Goal: Task Accomplishment & Management: Manage account settings

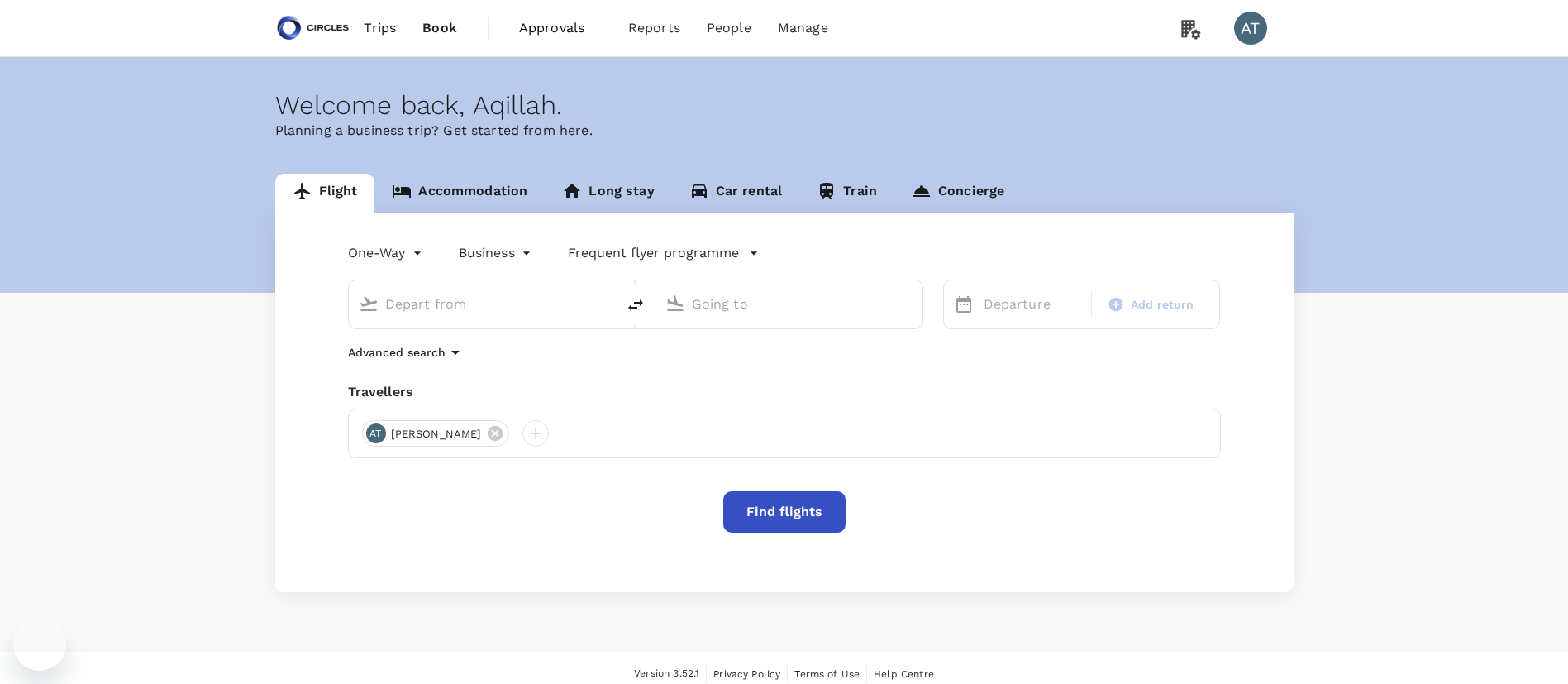
type input "Mexico City Intl (MEX)"
type input "[PERSON_NAME] Intl (DEL)"
type input "Mexico City Intl (MEX)"
type input "[PERSON_NAME] Intl (DEL)"
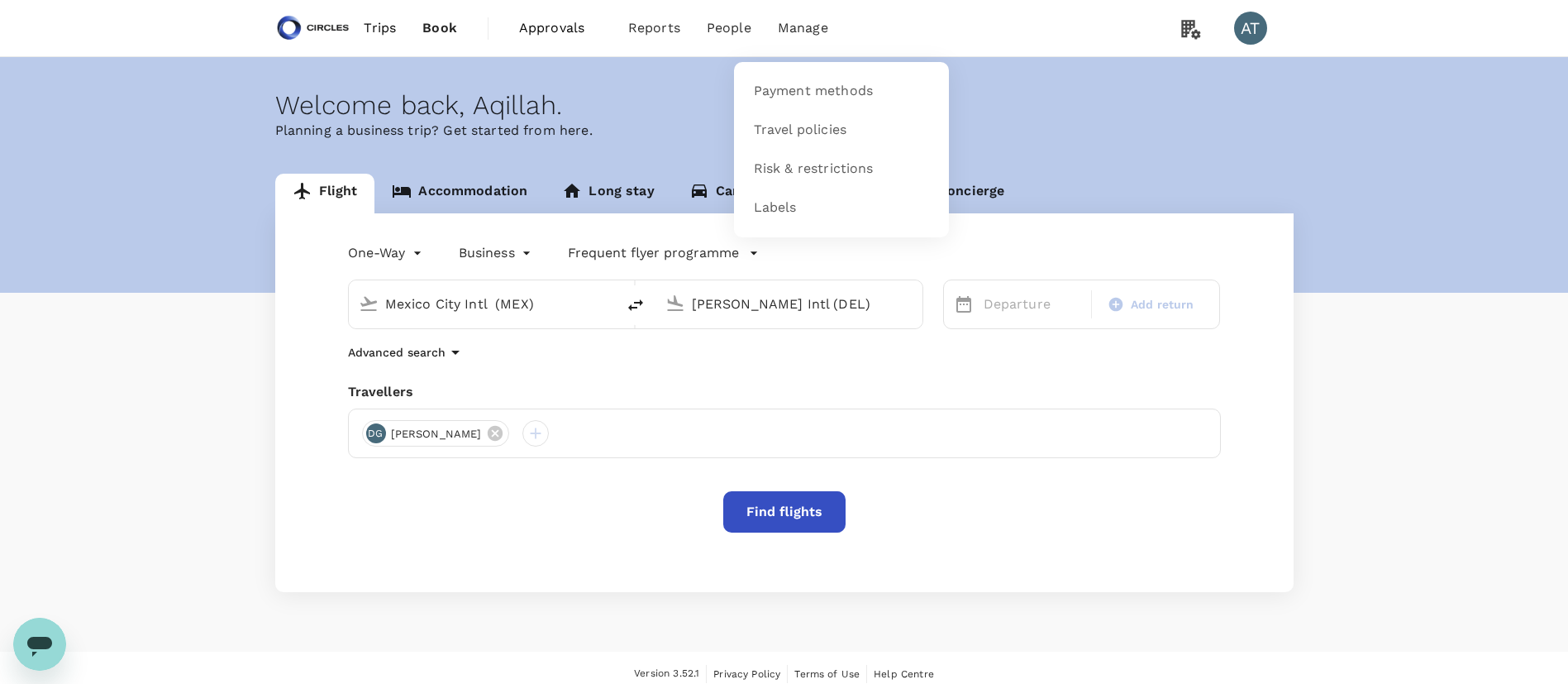
drag, startPoint x: 487, startPoint y: 193, endPoint x: 799, endPoint y: 29, distance: 352.5
click at [799, 29] on span "Manage" at bounding box center [802, 28] width 50 height 20
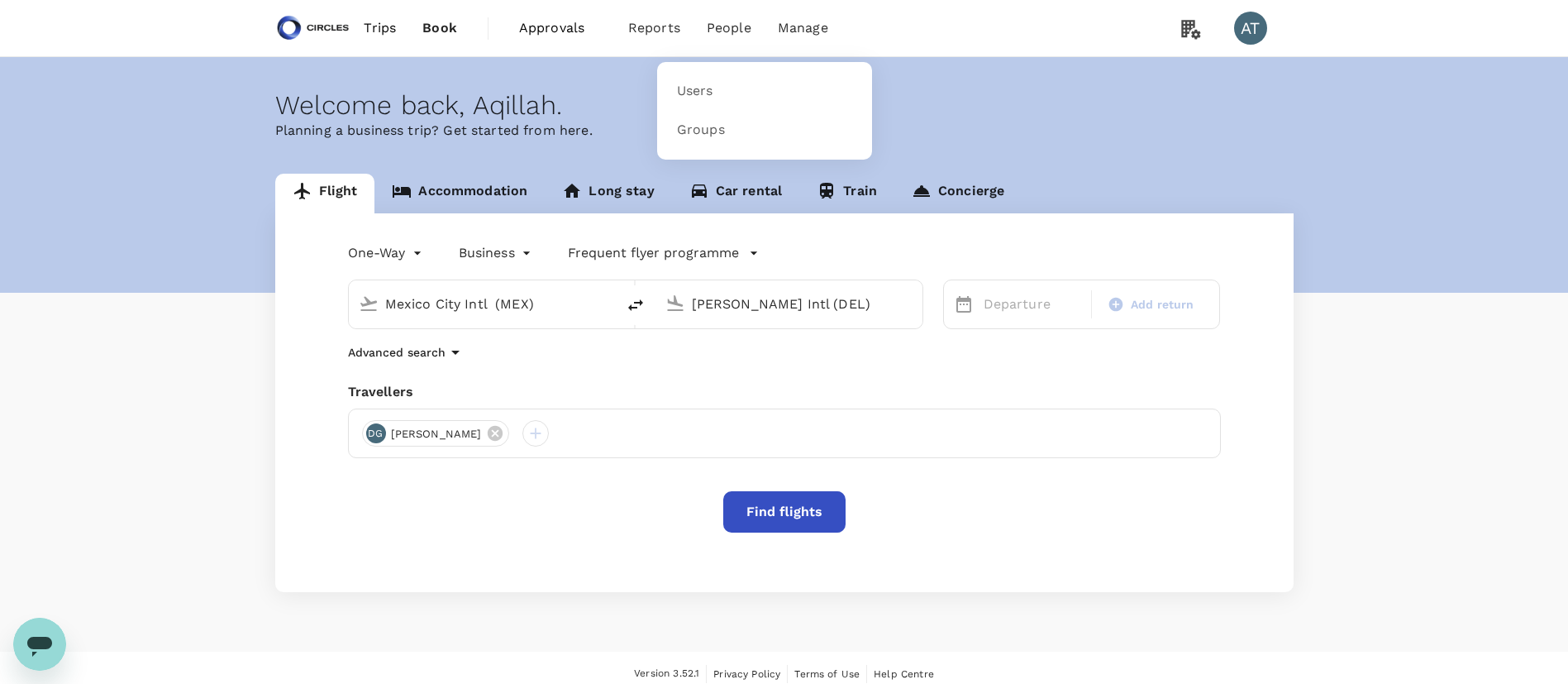
click at [723, 27] on span "People" at bounding box center [728, 28] width 44 height 20
click at [724, 91] on link "Users" at bounding box center [764, 91] width 195 height 39
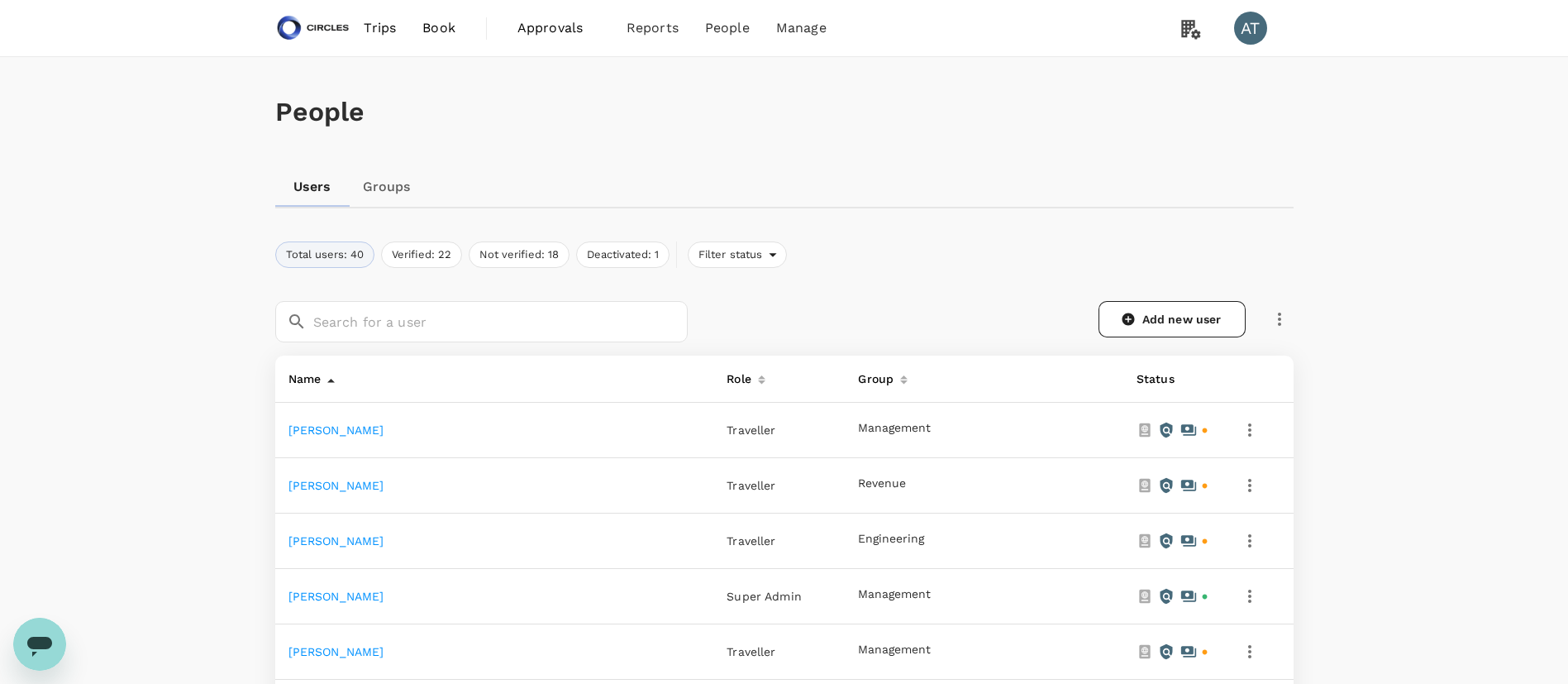
scroll to position [83, 0]
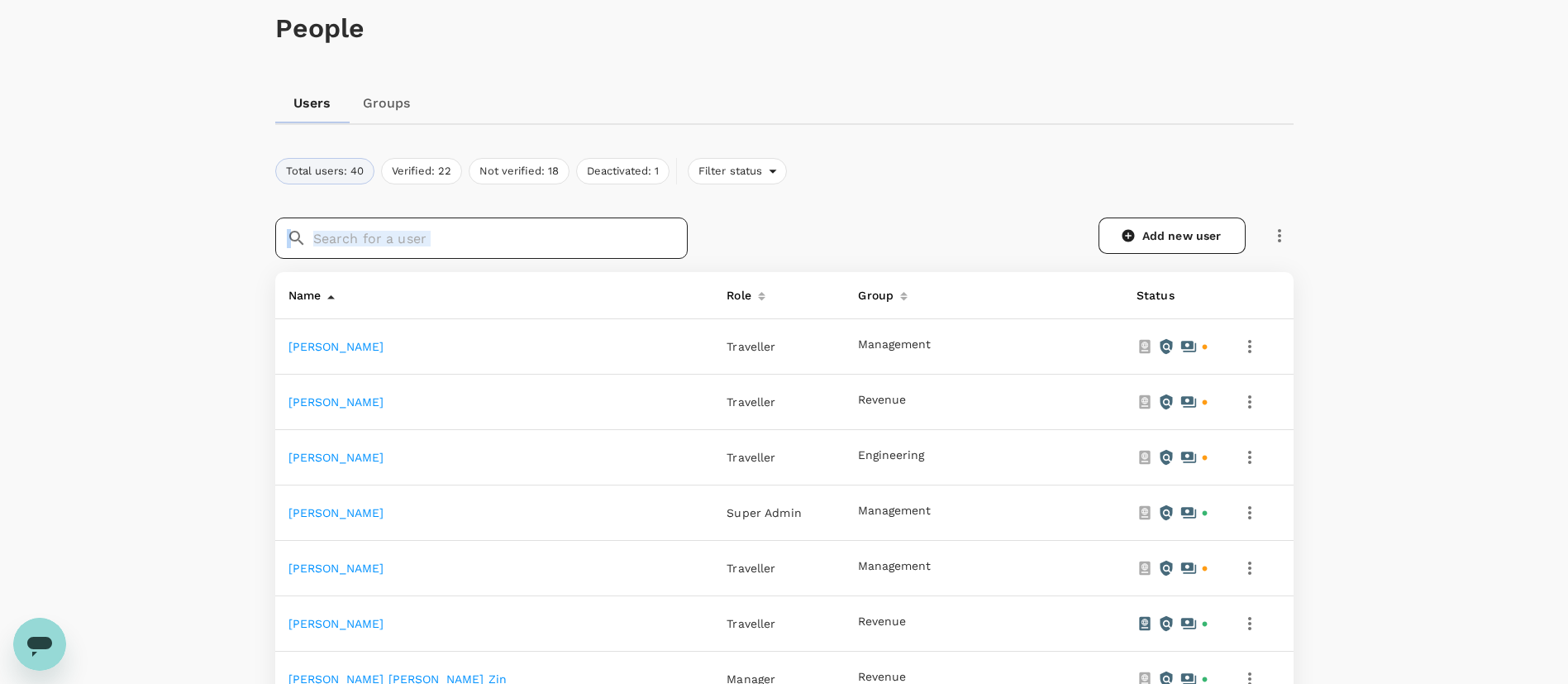
drag, startPoint x: 625, startPoint y: 265, endPoint x: 609, endPoint y: 237, distance: 32.2
click at [609, 237] on div "​ ​ Add new user" at bounding box center [784, 238] width 1018 height 68
click at [609, 237] on input "text" at bounding box center [500, 238] width 374 height 42
type input "a"
type input "s"
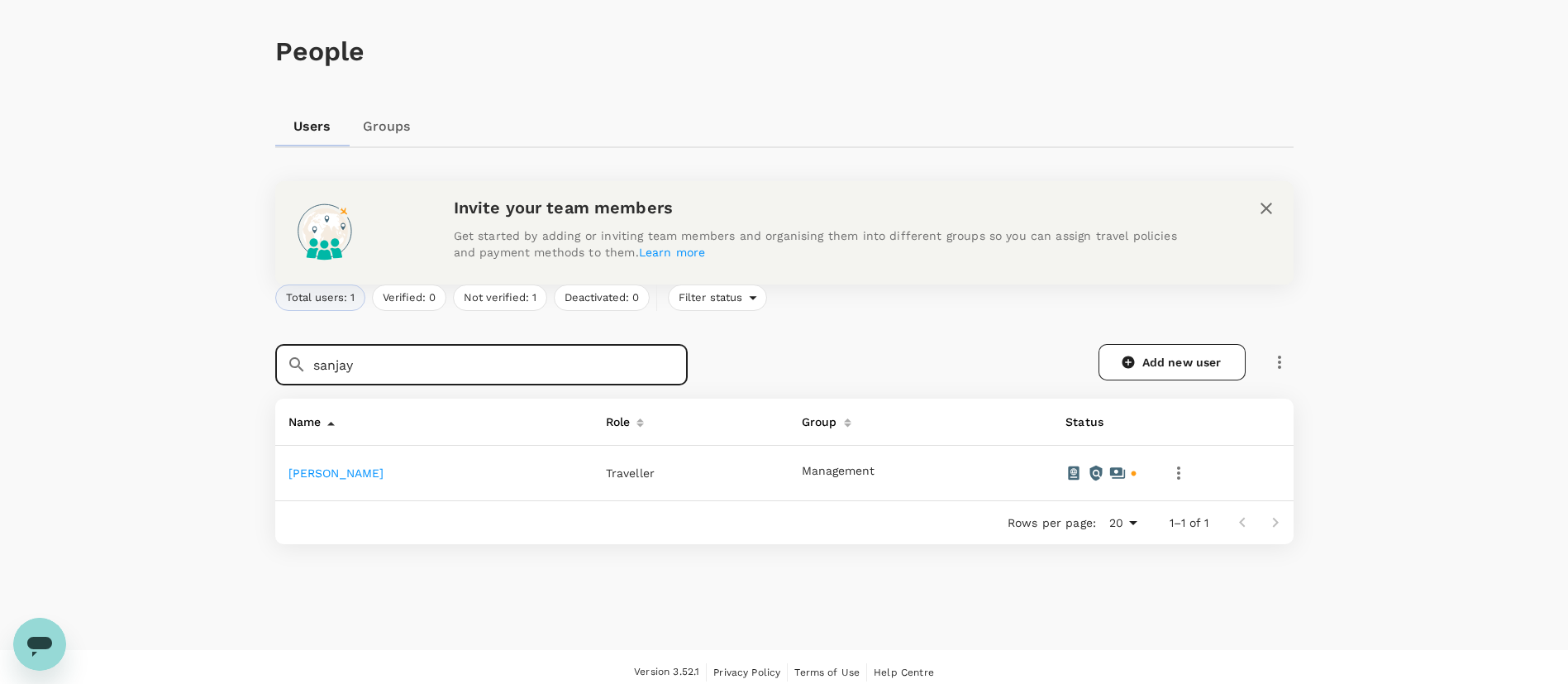
scroll to position [71, 0]
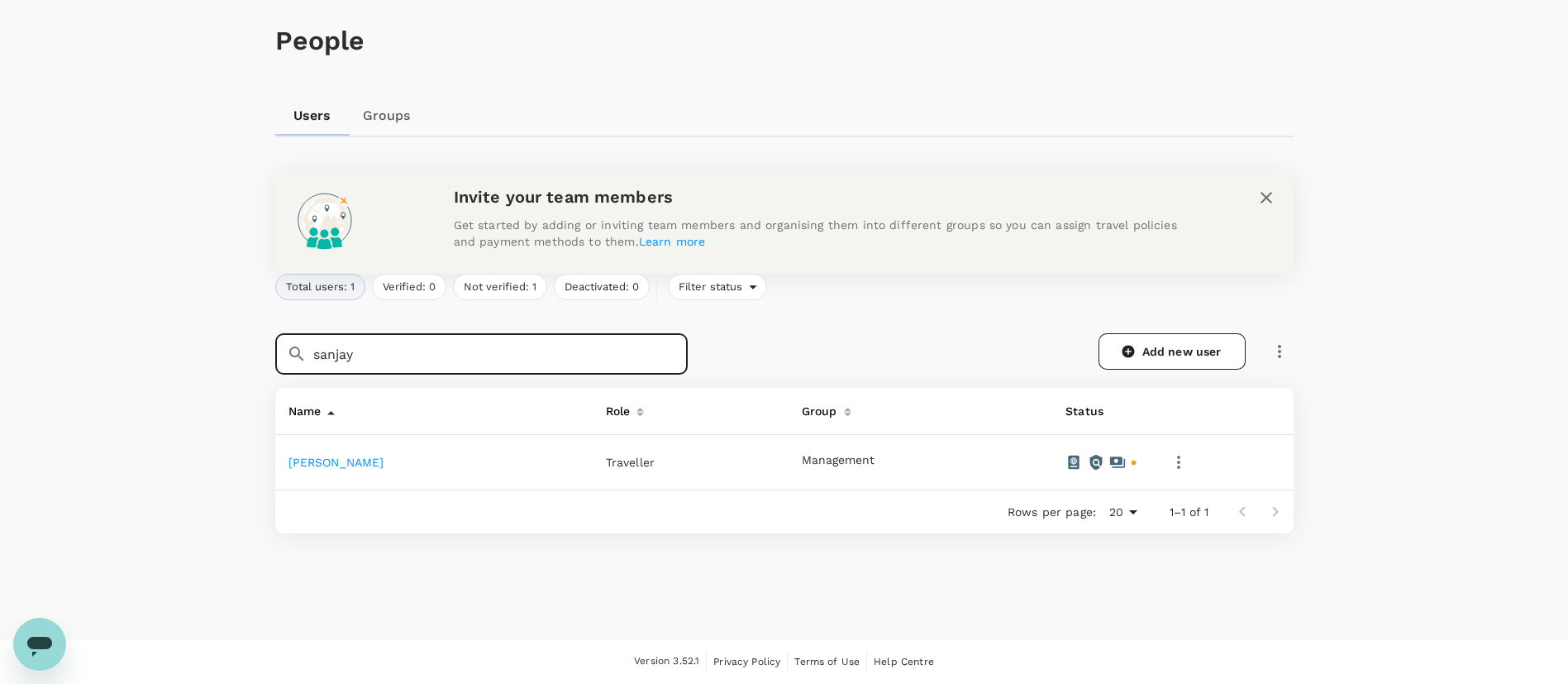
type input "sanjay"
click at [335, 458] on link "[PERSON_NAME]" at bounding box center [336, 462] width 96 height 13
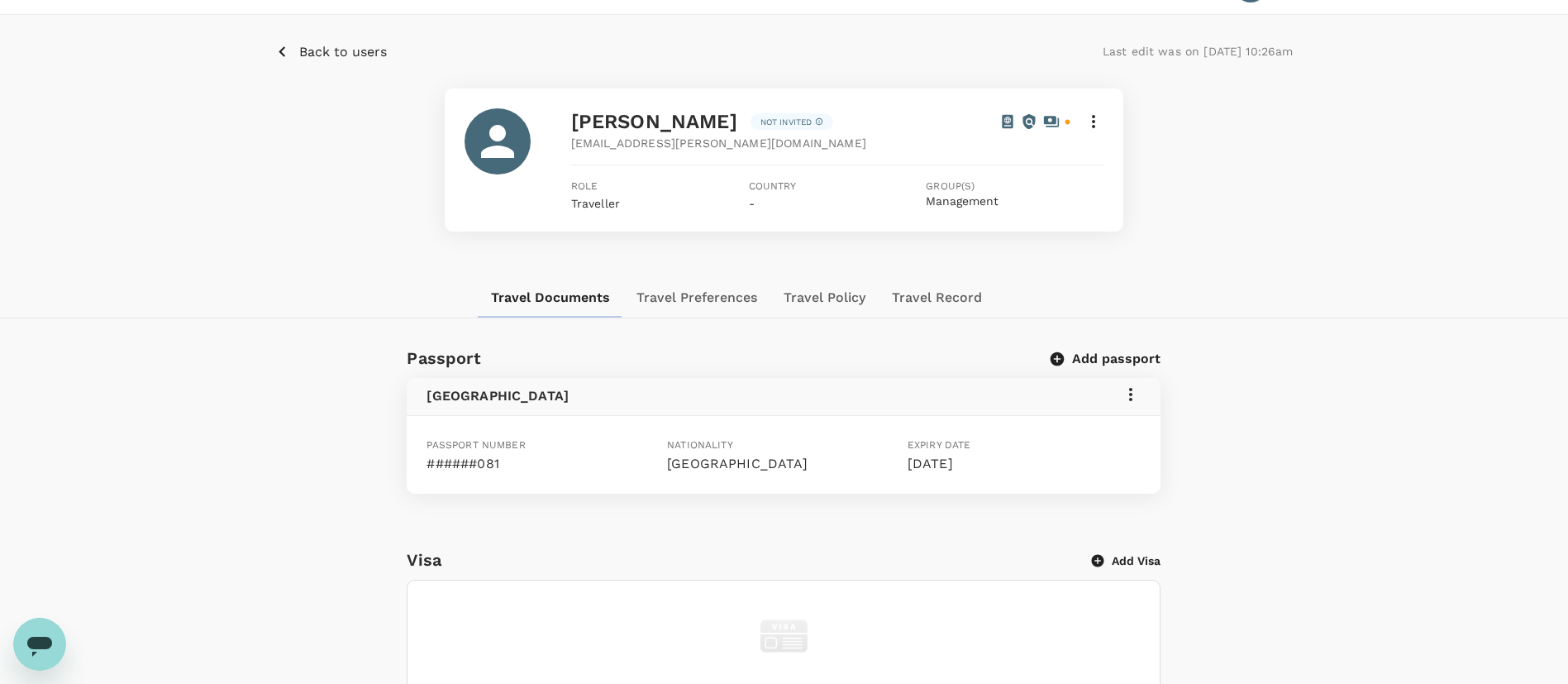
scroll to position [39, 0]
click at [408, 144] on div "[PERSON_NAME] Not invited [PERSON_NAME][EMAIL_ADDRESS][PERSON_NAME][DOMAIN_NAME…" at bounding box center [784, 163] width 1018 height 143
